Goal: Information Seeking & Learning: Learn about a topic

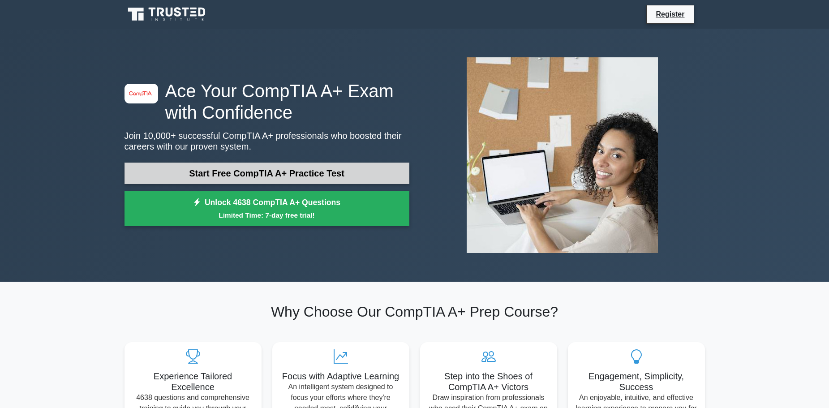
click at [309, 172] on link "Start Free CompTIA A+ Practice Test" at bounding box center [267, 173] width 285 height 21
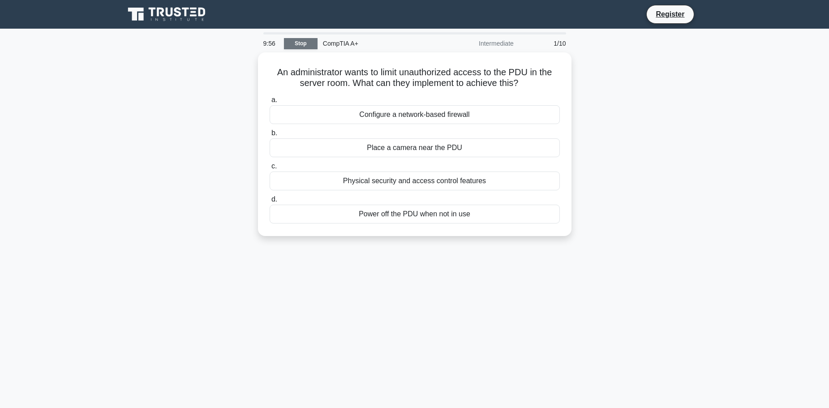
click at [297, 42] on link "Stop" at bounding box center [301, 43] width 34 height 11
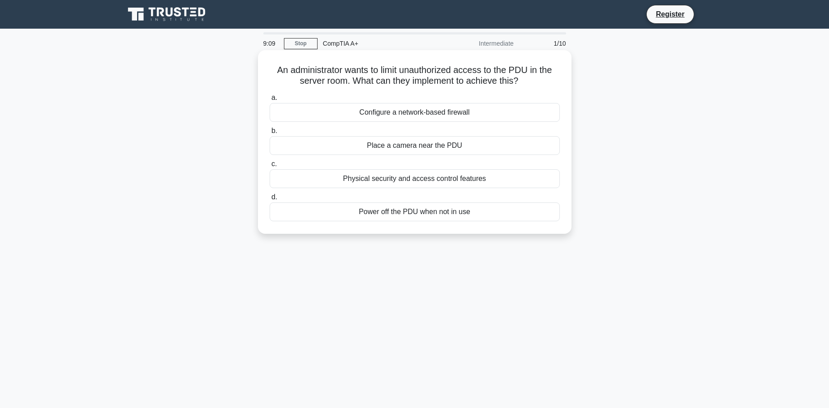
click at [447, 110] on div "Configure a network-based firewall" at bounding box center [415, 112] width 290 height 19
click at [270, 101] on input "a. Configure a network-based firewall" at bounding box center [270, 98] width 0 height 6
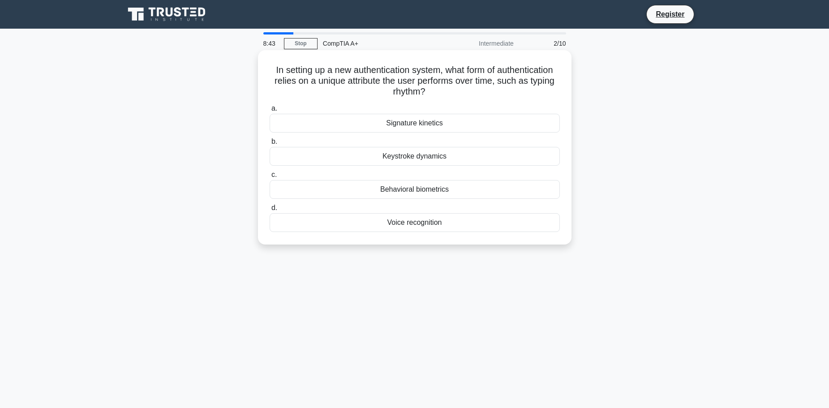
click at [406, 126] on div "Signature kinetics" at bounding box center [415, 123] width 290 height 19
click at [270, 112] on input "a. Signature kinetics" at bounding box center [270, 109] width 0 height 6
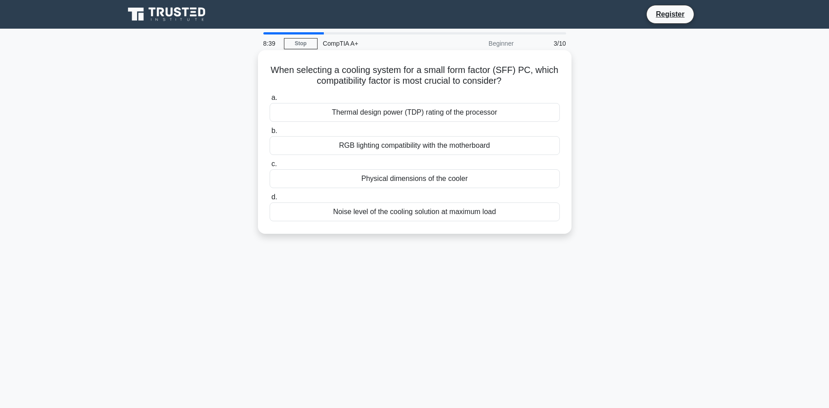
drag, startPoint x: 507, startPoint y: 84, endPoint x: 259, endPoint y: 69, distance: 248.5
click at [259, 69] on div "When selecting a cooling system for a small form factor (SFF) PC, which compati…" at bounding box center [414, 142] width 313 height 184
copy h5 "When selecting a cooling system for a small form factor (SFF) PC, which compati…"
click at [386, 181] on div "Physical dimensions of the cooler" at bounding box center [415, 178] width 290 height 19
click at [270, 167] on input "c. Physical dimensions of the cooler" at bounding box center [270, 164] width 0 height 6
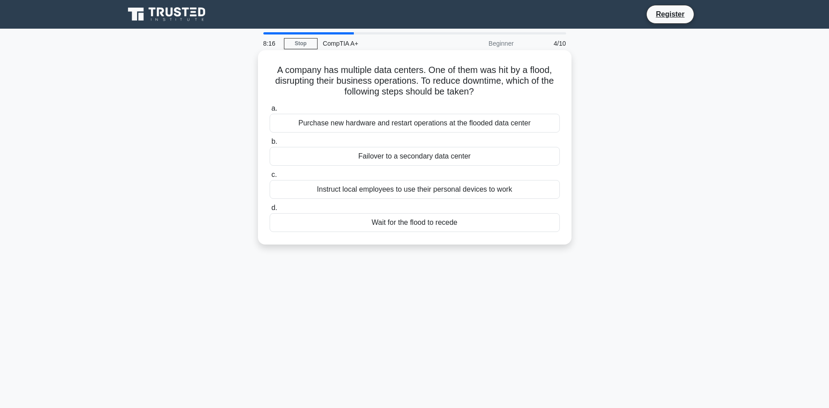
click at [370, 126] on div "Purchase new hardware and restart operations at the flooded data center" at bounding box center [415, 123] width 290 height 19
click at [270, 112] on input "a. Purchase new hardware and restart operations at the flooded data center" at bounding box center [270, 109] width 0 height 6
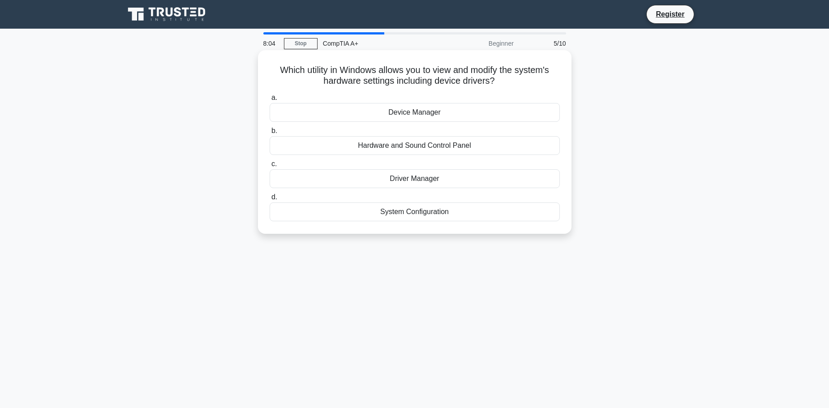
click at [383, 144] on div "Hardware and Sound Control Panel" at bounding box center [415, 145] width 290 height 19
click at [270, 134] on input "b. Hardware and Sound Control Panel" at bounding box center [270, 131] width 0 height 6
click at [437, 117] on div "Regular software usage audits" at bounding box center [415, 112] width 290 height 19
click at [270, 101] on input "a. Regular software usage audits" at bounding box center [270, 98] width 0 height 6
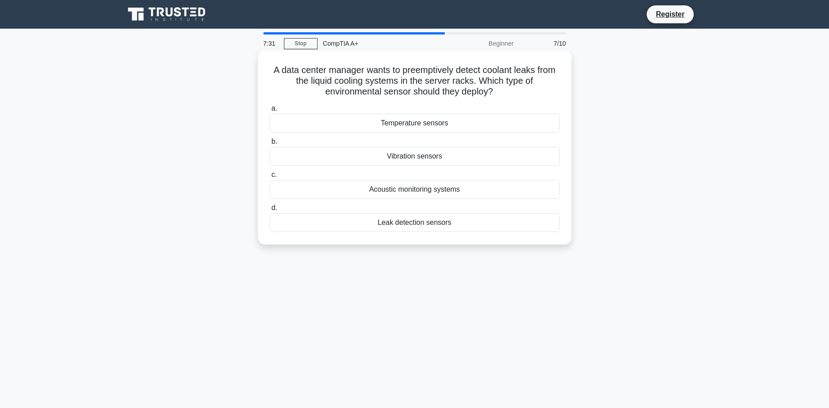
click at [430, 125] on div "Temperature sensors" at bounding box center [415, 123] width 290 height 19
click at [270, 112] on input "a. Temperature sensors" at bounding box center [270, 109] width 0 height 6
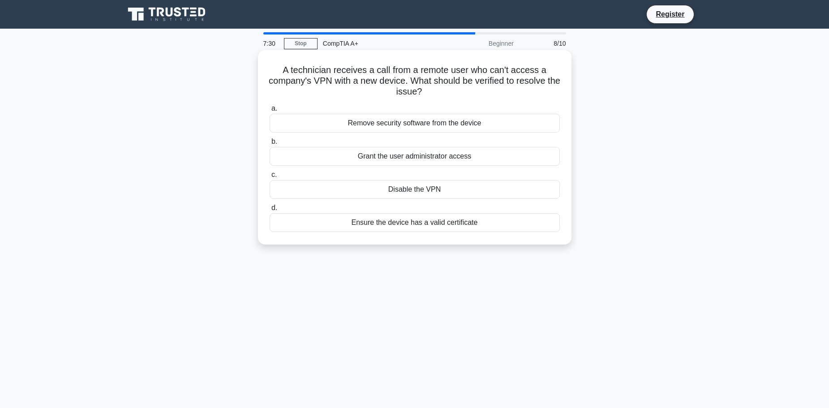
click at [425, 162] on div "Grant the user administrator access" at bounding box center [415, 156] width 290 height 19
click at [270, 145] on input "b. Grant the user administrator access" at bounding box center [270, 142] width 0 height 6
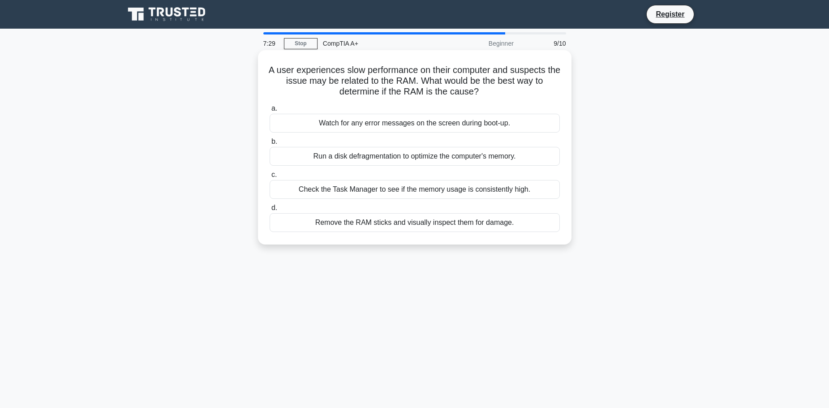
click at [426, 152] on div "Run a disk defragmentation to optimize the computer's memory." at bounding box center [415, 156] width 290 height 19
click at [270, 145] on input "b. Run a disk defragmentation to optimize the computer's memory." at bounding box center [270, 142] width 0 height 6
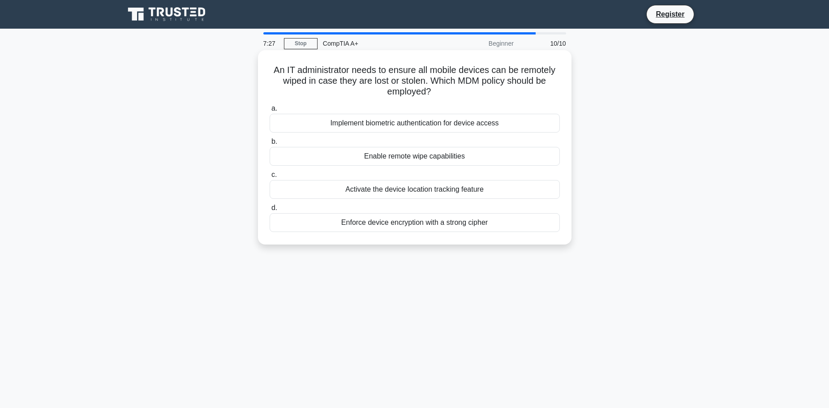
click at [426, 161] on div "Enable remote wipe capabilities" at bounding box center [415, 156] width 290 height 19
click at [270, 145] on input "b. Enable remote wipe capabilities" at bounding box center [270, 142] width 0 height 6
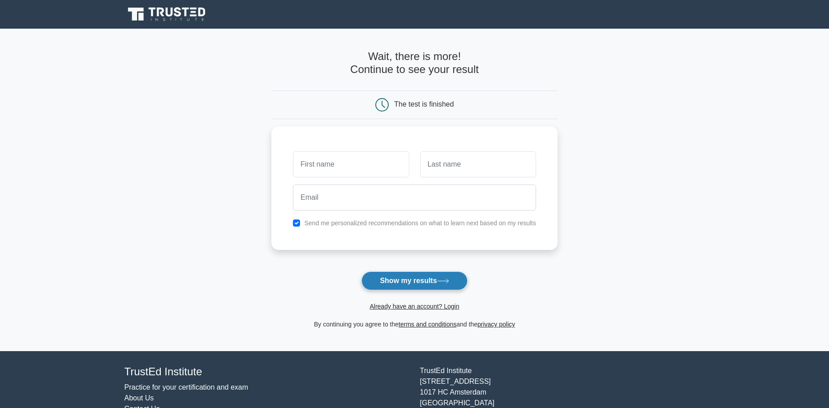
click at [412, 280] on button "Show my results" at bounding box center [414, 280] width 106 height 19
click at [351, 166] on input "text" at bounding box center [351, 162] width 116 height 26
type input "Ts"
click at [455, 168] on input "text" at bounding box center [478, 162] width 116 height 26
type input "Kh"
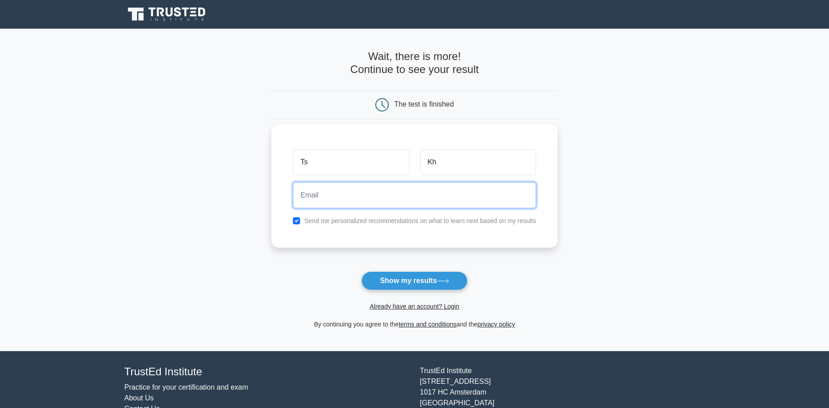
click at [372, 187] on input "email" at bounding box center [414, 195] width 243 height 26
type input "Tseka8889@gmail.com"
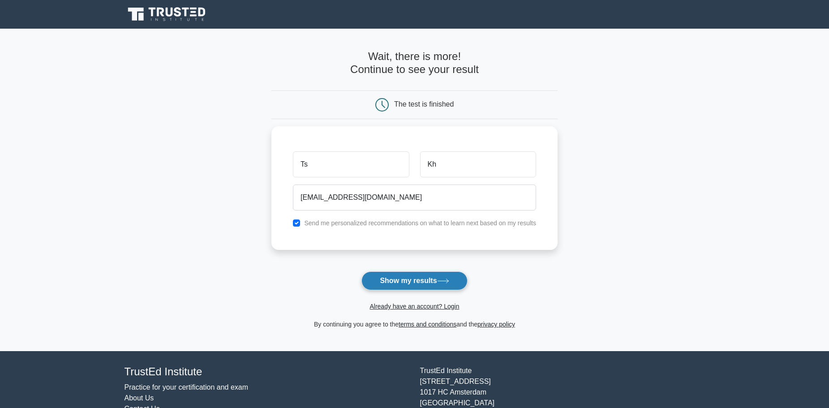
click at [384, 277] on button "Show my results" at bounding box center [414, 280] width 106 height 19
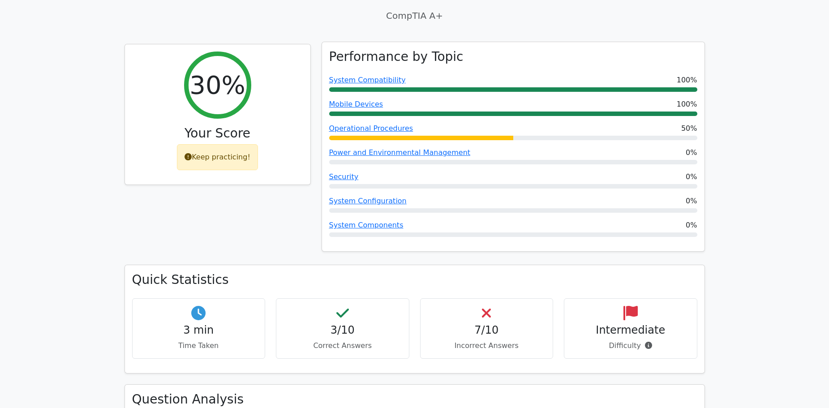
scroll to position [269, 0]
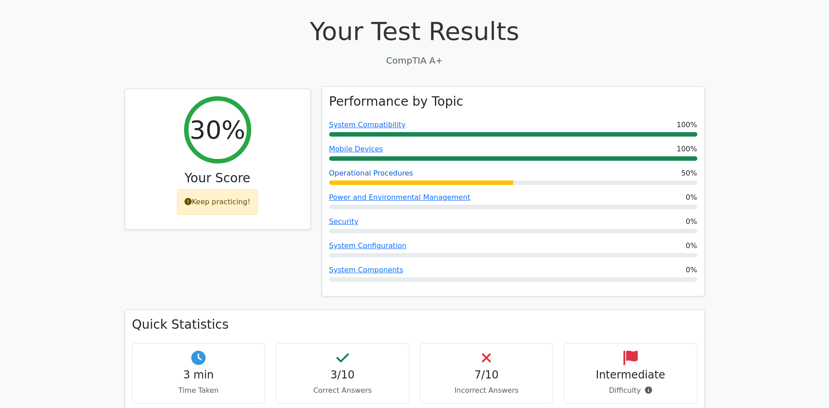
click at [391, 169] on link "Operational Procedures" at bounding box center [371, 173] width 84 height 9
